Goal: Register for event/course

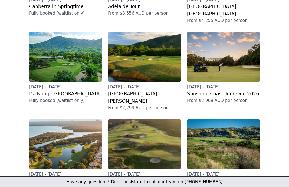
scroll to position [141, 0]
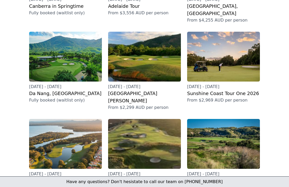
click at [217, 90] on h2 "Sunshine Coast Tour One 2026" at bounding box center [223, 93] width 73 height 7
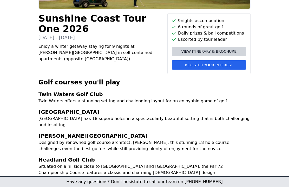
scroll to position [105, 0]
click at [204, 66] on span "Register your interest" at bounding box center [209, 65] width 48 height 5
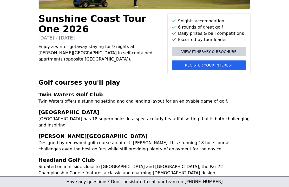
scroll to position [105, 0]
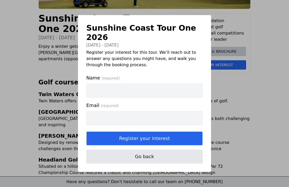
click at [146, 92] on input "Name (required)" at bounding box center [144, 91] width 116 height 14
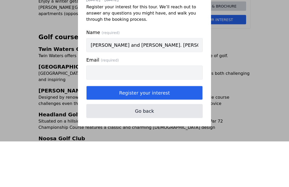
type input "[PERSON_NAME] and [PERSON_NAME]. [PERSON_NAME], we have another couple who shou…"
click at [109, 111] on input "Email (required)" at bounding box center [144, 118] width 116 height 14
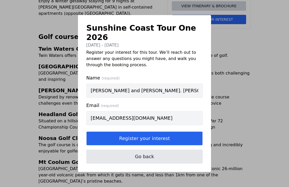
type input "[EMAIL_ADDRESS][DOMAIN_NAME]"
click at [148, 142] on button "Register your interest" at bounding box center [144, 138] width 116 height 14
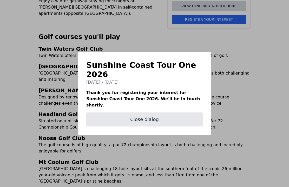
click at [152, 123] on button "Close dialog" at bounding box center [144, 119] width 116 height 14
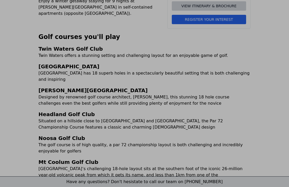
scroll to position [105, 0]
